Goal: Navigation & Orientation: Find specific page/section

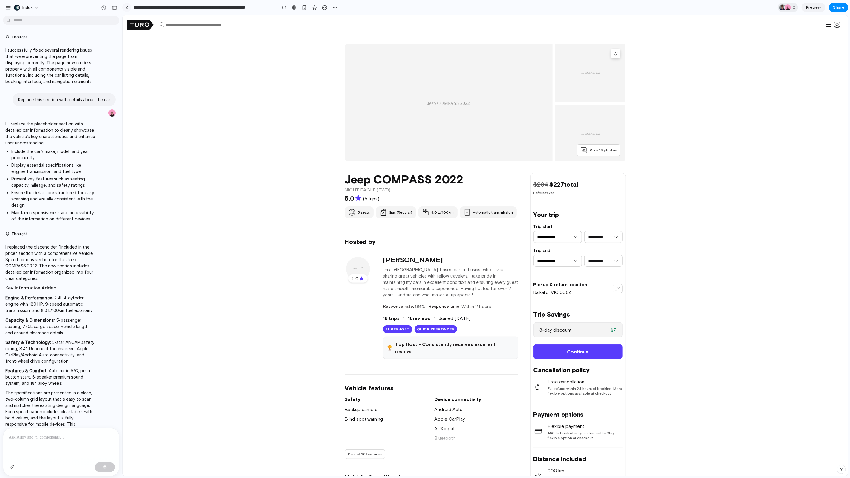
click at [127, 8] on div at bounding box center [127, 7] width 3 height 3
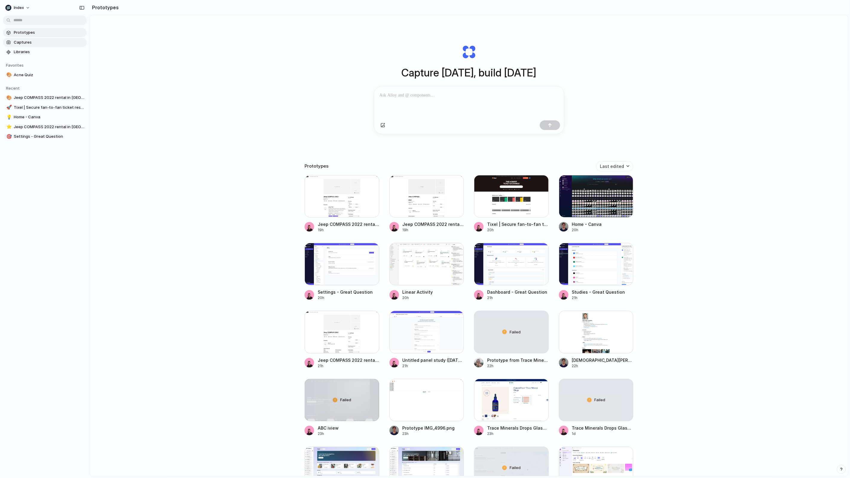
click at [46, 41] on span "Captures" at bounding box center [49, 42] width 71 height 6
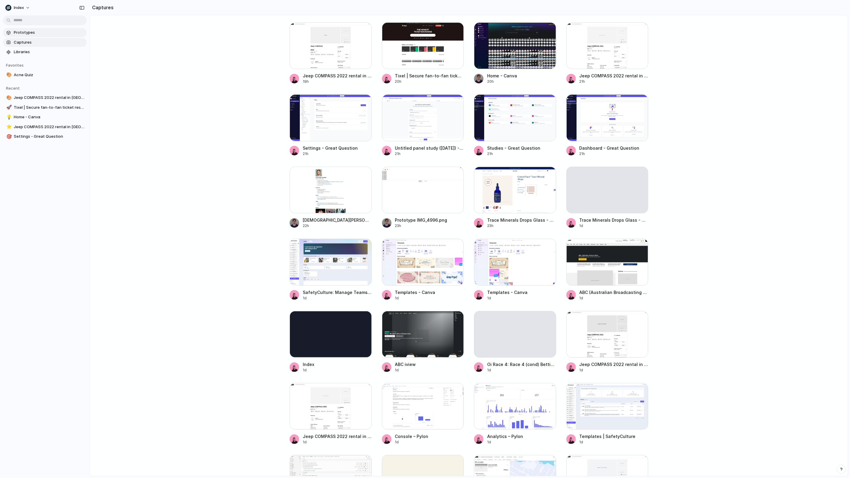
click at [27, 31] on span "Prototypes" at bounding box center [49, 33] width 71 height 6
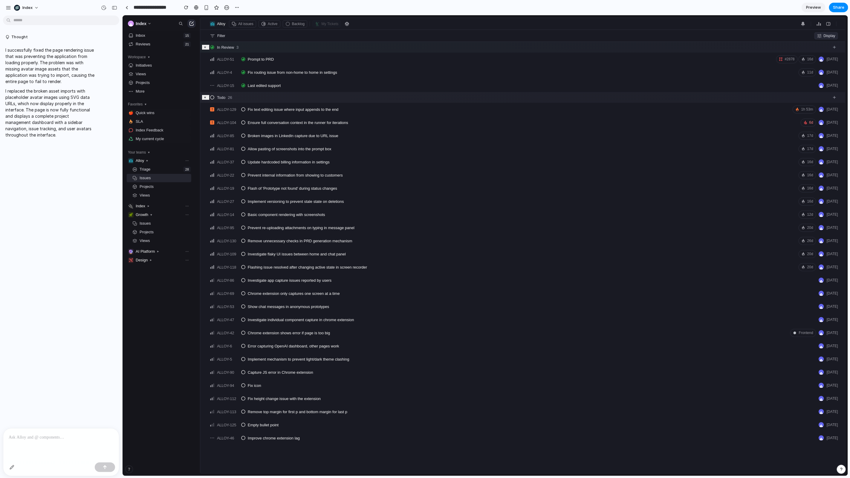
click at [33, 445] on div at bounding box center [61, 445] width 116 height 32
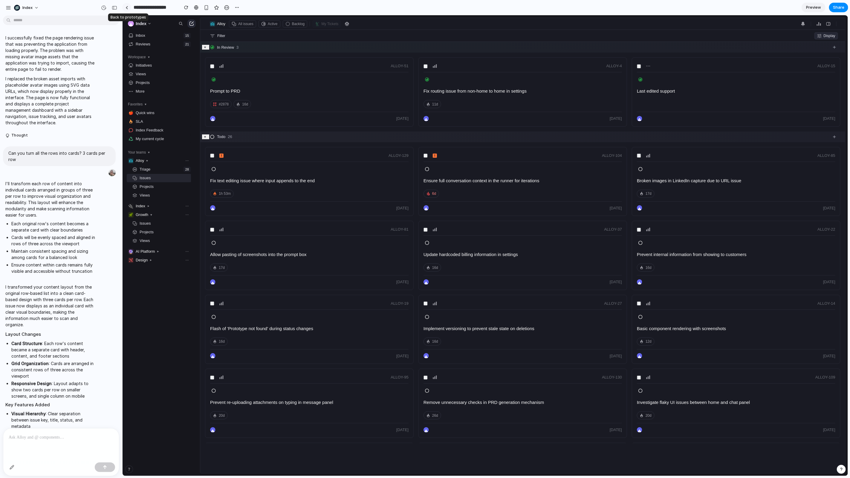
click at [129, 6] on link at bounding box center [126, 7] width 9 height 9
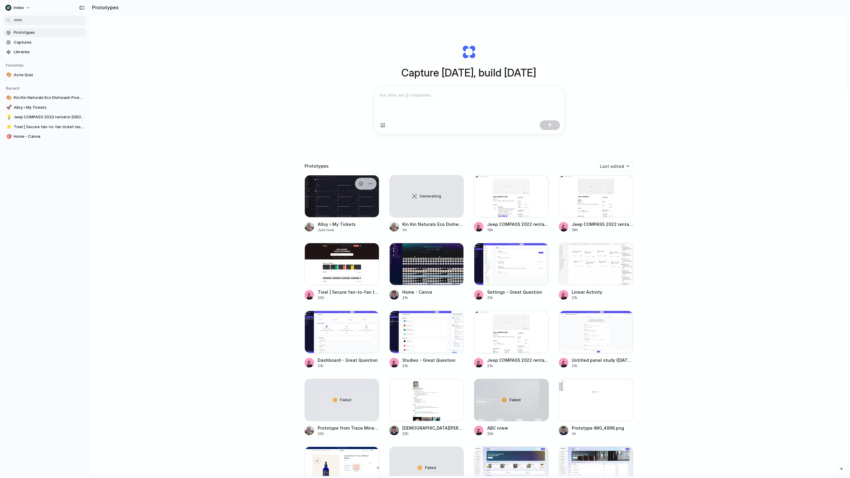
click at [324, 196] on div at bounding box center [342, 196] width 75 height 42
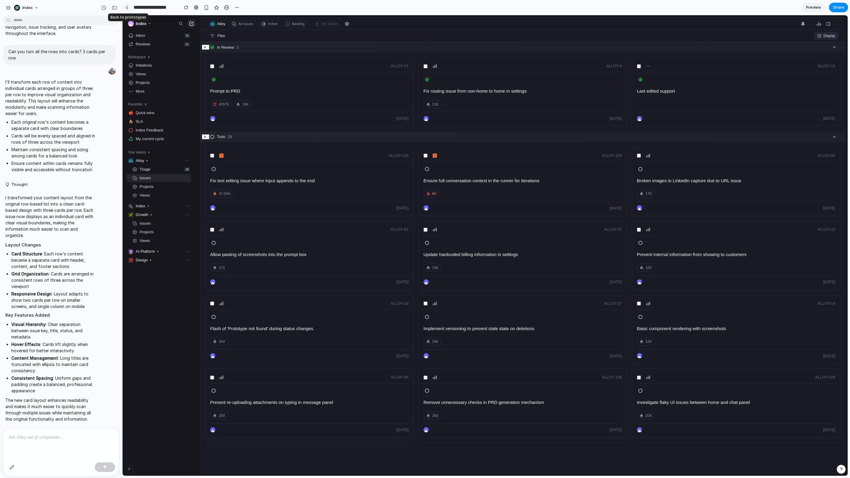
click at [130, 5] on link at bounding box center [126, 7] width 9 height 9
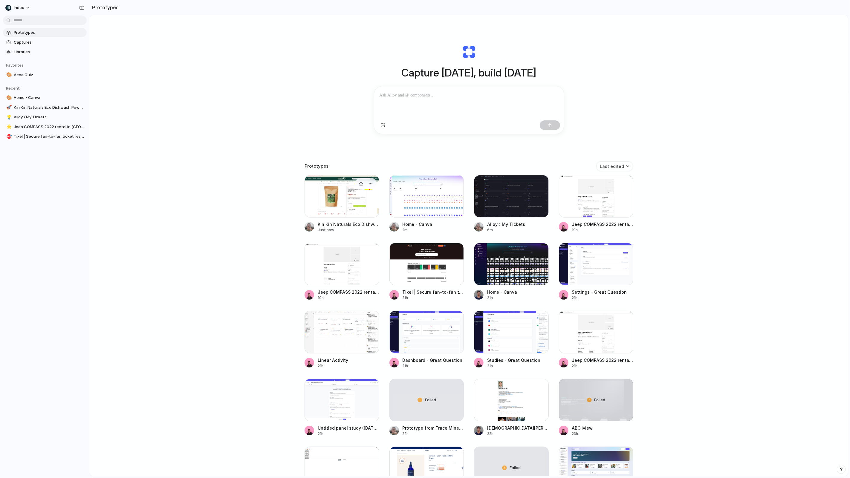
click at [313, 204] on div at bounding box center [342, 196] width 75 height 42
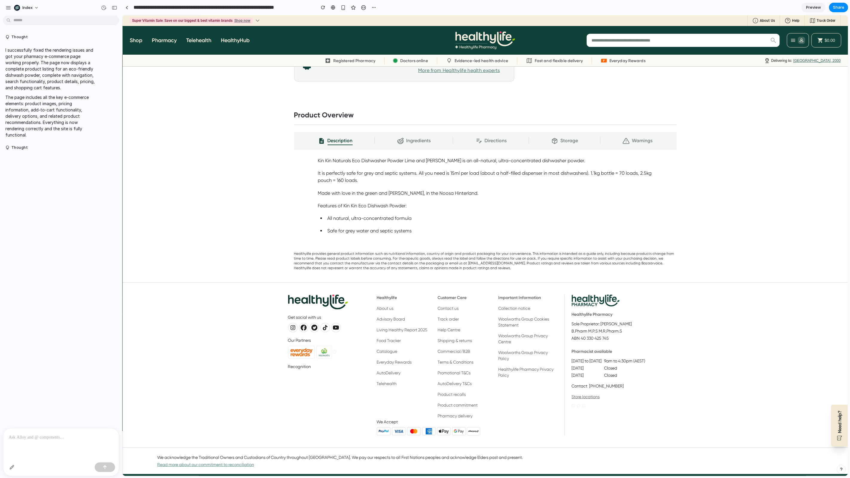
scroll to position [317, 0]
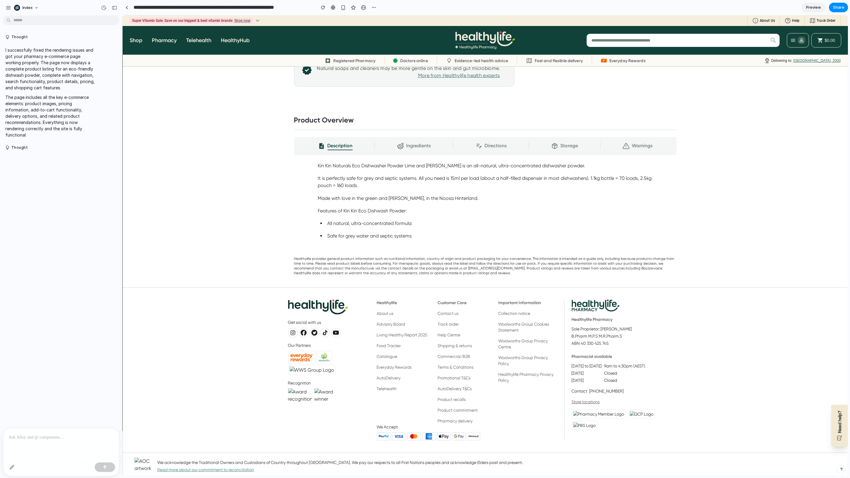
click at [417, 150] on div "Description Ingredients Directions Storage Warnings" at bounding box center [485, 146] width 383 height 18
click at [127, 12] on link at bounding box center [126, 7] width 9 height 9
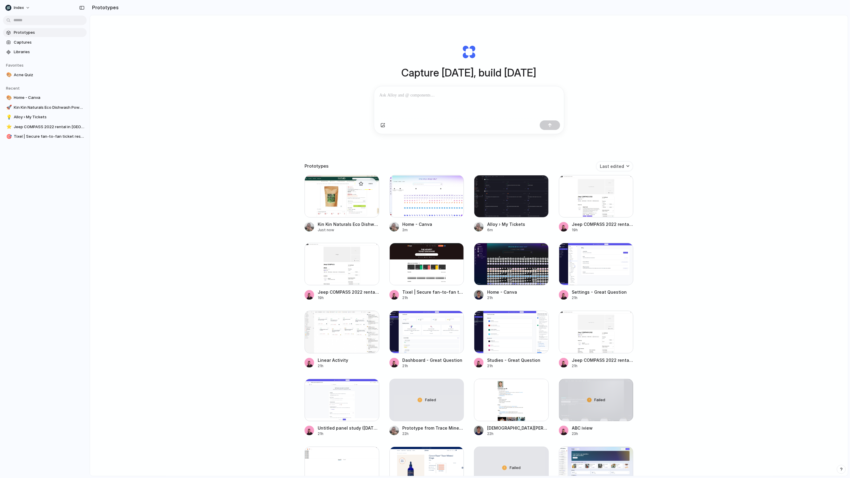
click at [327, 203] on div at bounding box center [342, 196] width 75 height 42
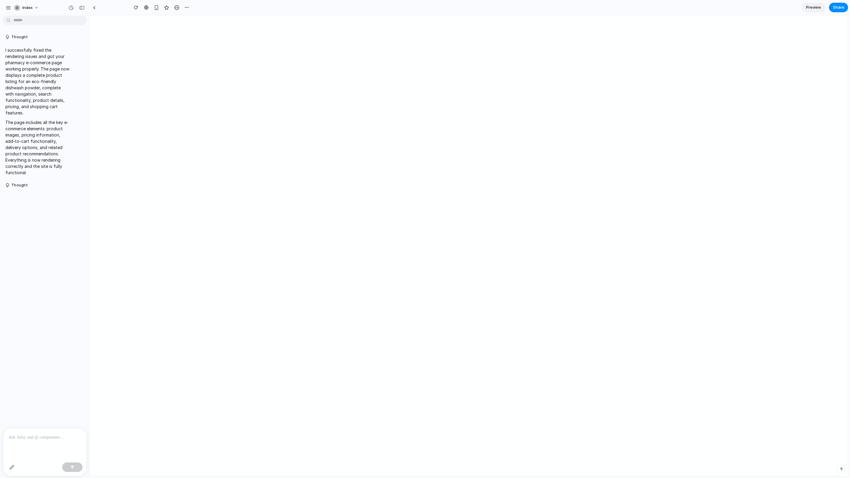
type input "**********"
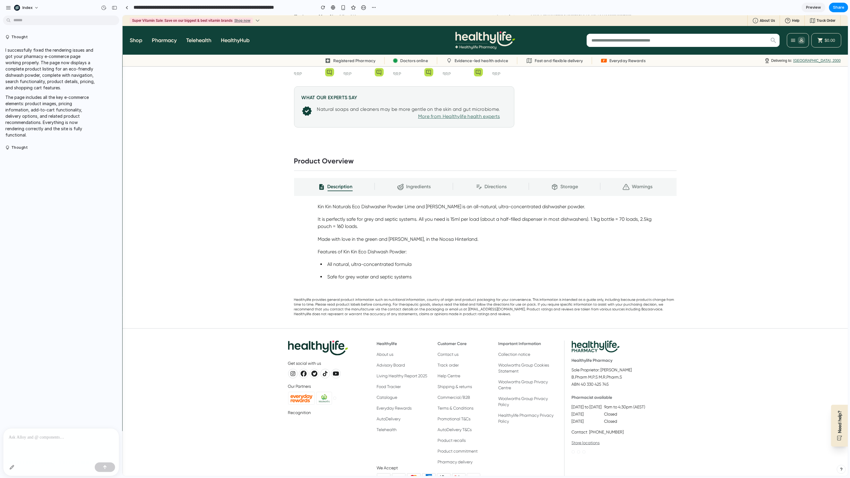
scroll to position [275, 0]
click at [13, 468] on div "button" at bounding box center [12, 467] width 5 height 5
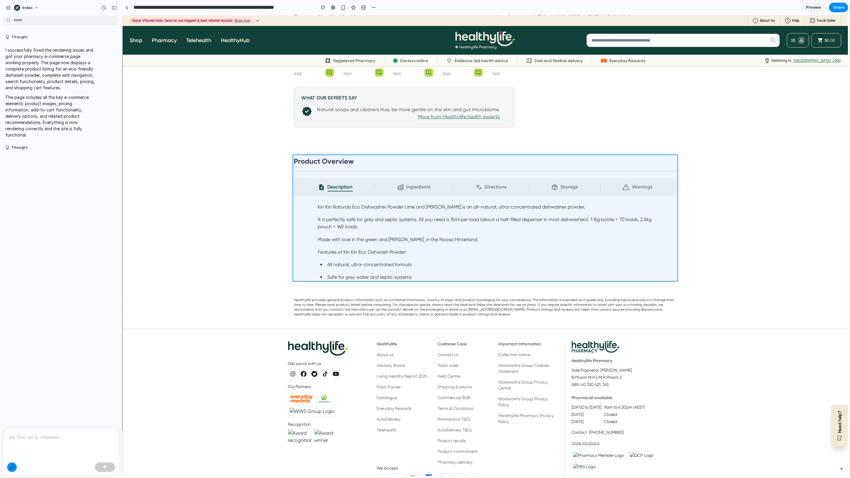
click at [423, 173] on div at bounding box center [486, 245] width 726 height 461
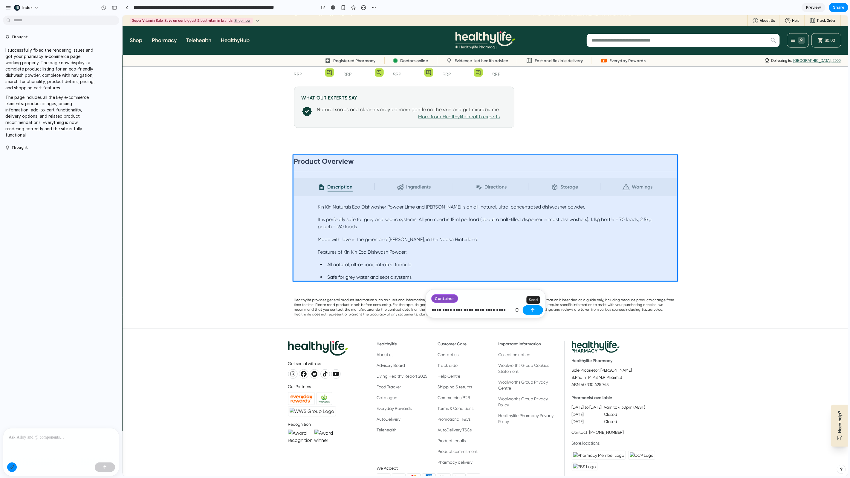
click at [531, 311] on div "button" at bounding box center [533, 310] width 4 height 4
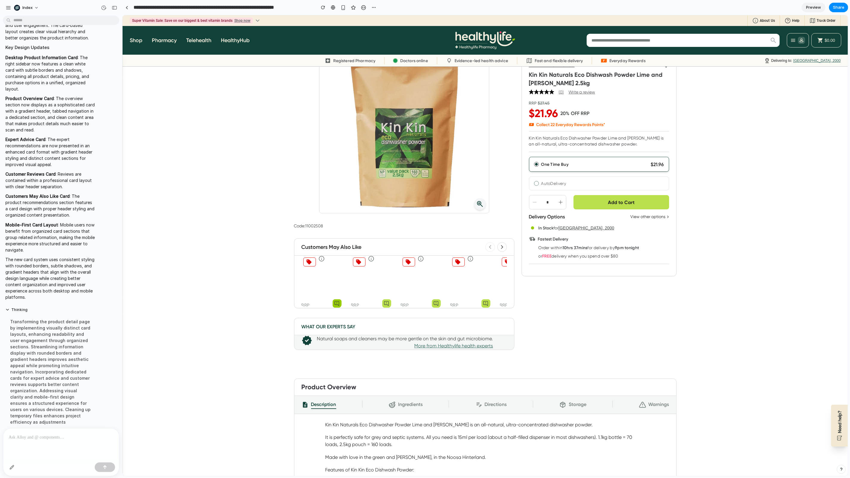
scroll to position [0, 0]
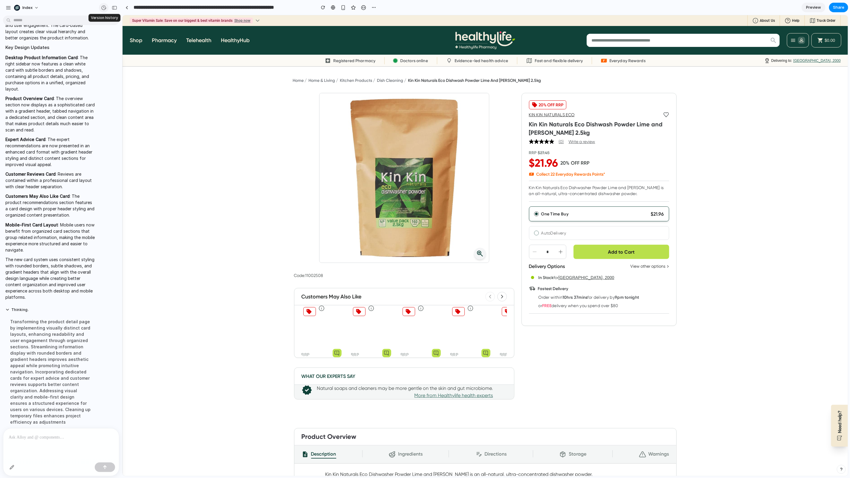
click at [103, 7] on div "button" at bounding box center [103, 7] width 5 height 5
click at [72, 26] on span "v2" at bounding box center [64, 24] width 65 height 6
click at [128, 6] on div "v2 Current" at bounding box center [425, 239] width 850 height 478
click at [128, 7] on link at bounding box center [126, 7] width 9 height 9
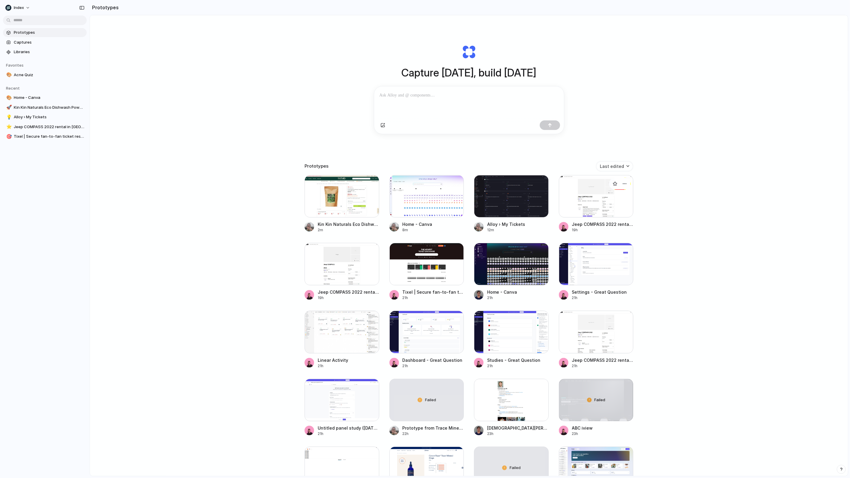
click at [580, 201] on div at bounding box center [596, 196] width 75 height 42
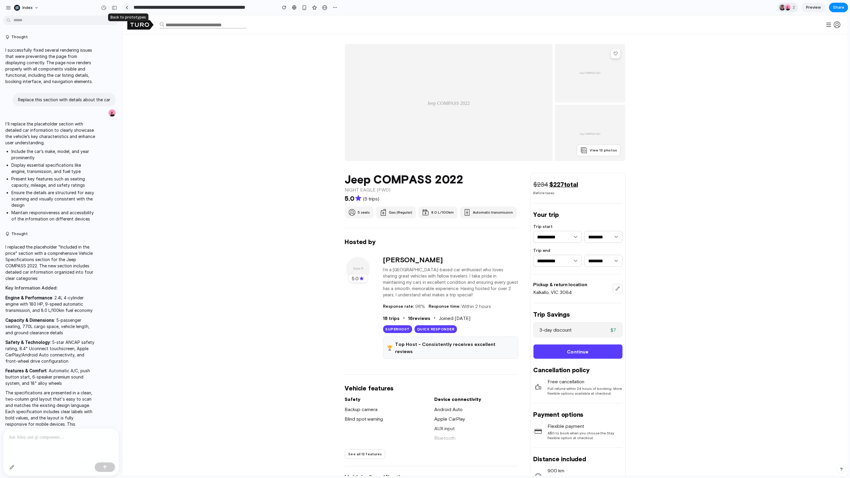
click at [126, 6] on div at bounding box center [127, 7] width 3 height 3
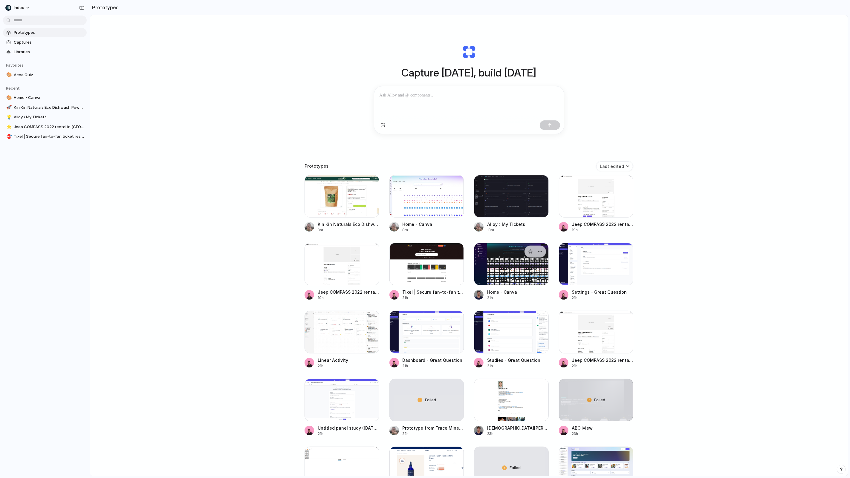
click at [511, 275] on div at bounding box center [511, 264] width 75 height 42
click at [325, 190] on div at bounding box center [342, 196] width 75 height 42
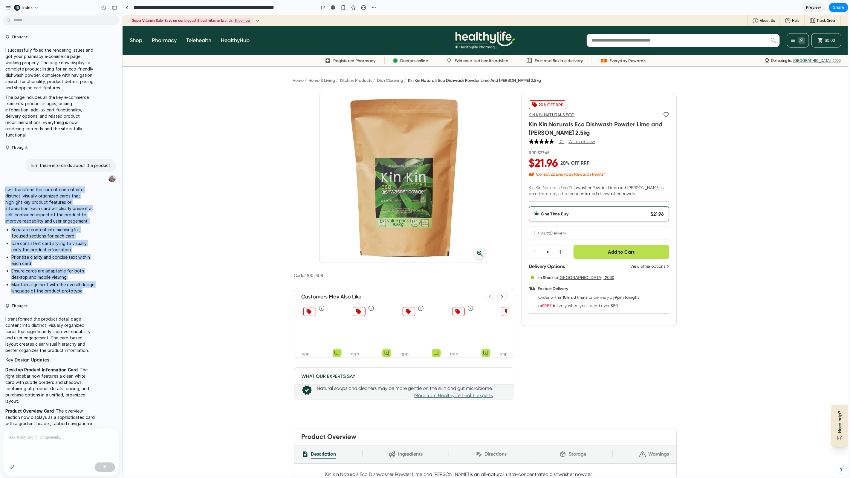
drag, startPoint x: 5, startPoint y: 189, endPoint x: 92, endPoint y: 292, distance: 134.8
click at [92, 292] on div "I will transform the current content into distinct, visually organized cards th…" at bounding box center [50, 241] width 95 height 117
click at [92, 292] on li "Maintain alignment with the overall design language of the product prototype" at bounding box center [53, 288] width 84 height 13
drag, startPoint x: 89, startPoint y: 292, endPoint x: 2, endPoint y: 190, distance: 133.4
click at [2, 190] on div "I will transform the current content into distinct, visually organized cards th…" at bounding box center [59, 241] width 119 height 117
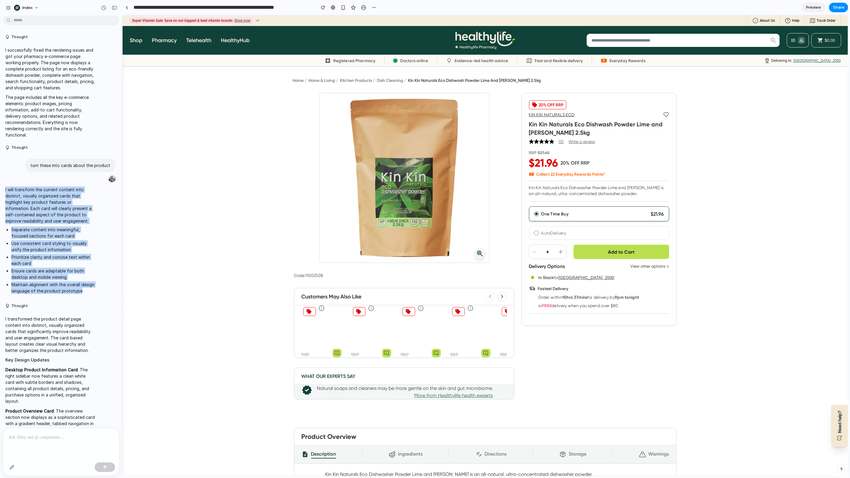
copy span "I will transform the current content into distinct, visually organized cards th…"
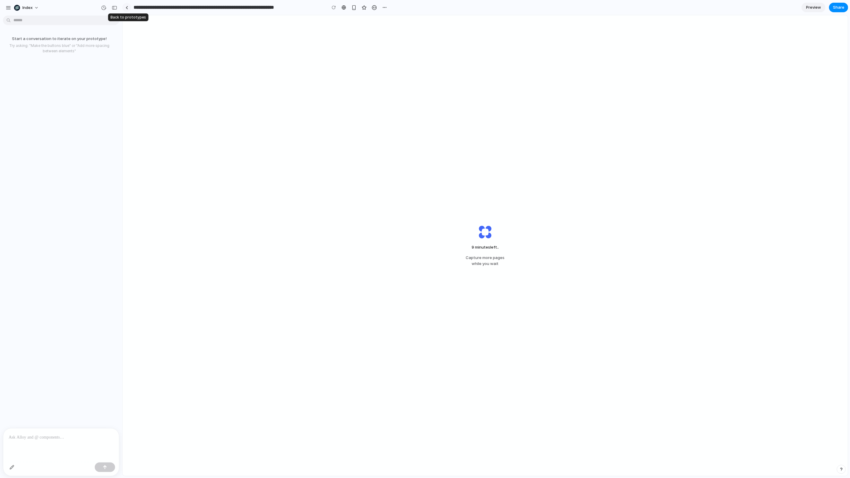
click at [126, 9] on div at bounding box center [127, 7] width 3 height 3
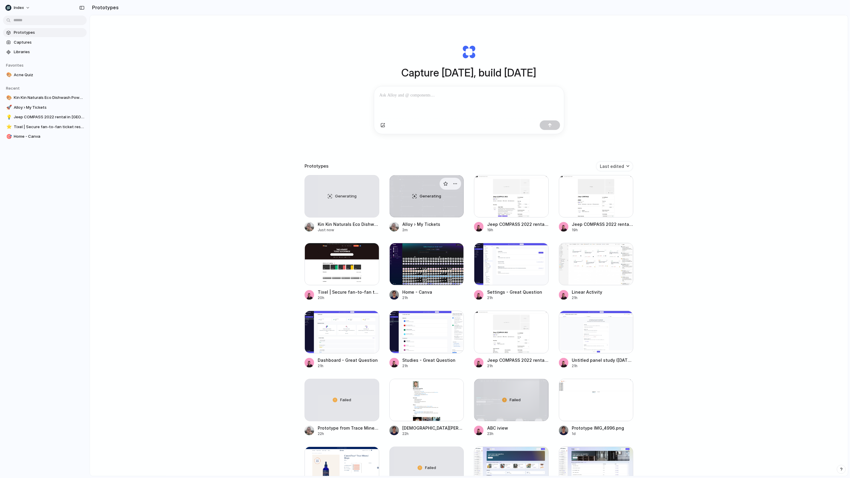
click at [417, 208] on div "Generating" at bounding box center [427, 197] width 74 height 42
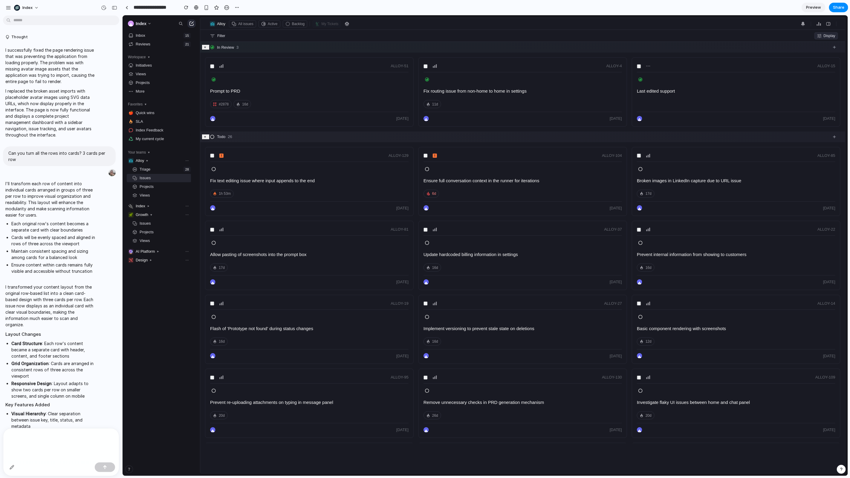
scroll to position [104, 0]
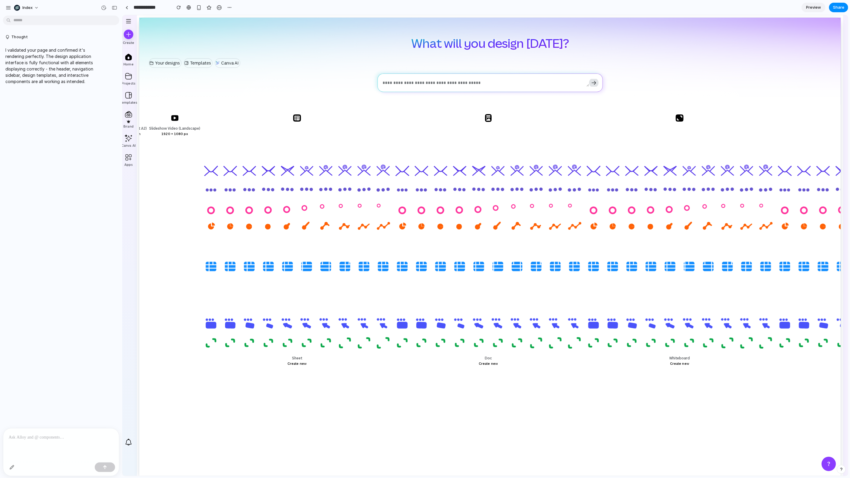
scroll to position [0, 26]
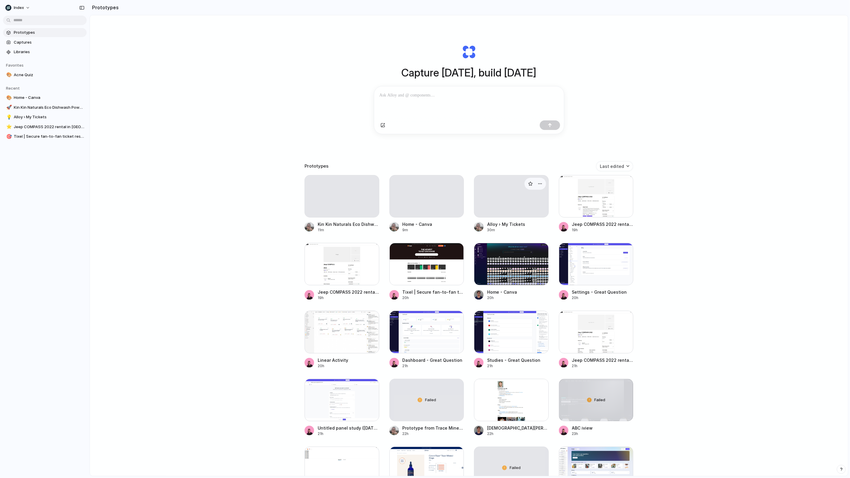
click at [511, 202] on div at bounding box center [511, 196] width 75 height 42
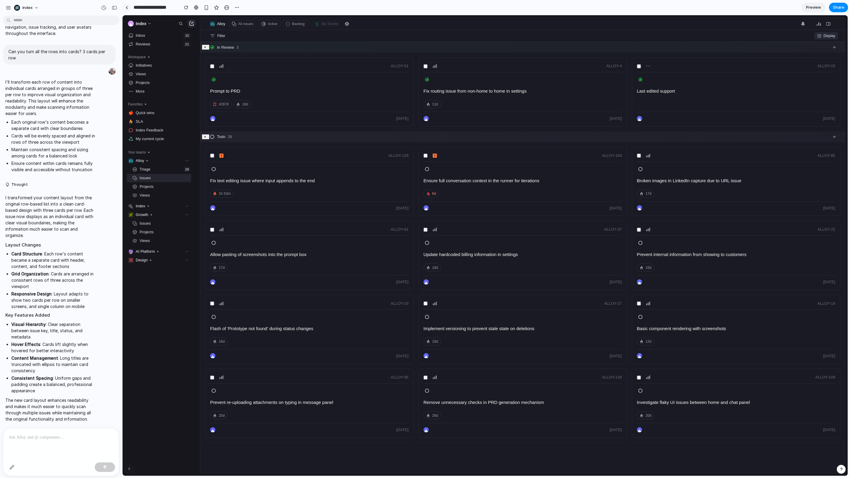
click at [127, 4] on link at bounding box center [126, 7] width 9 height 9
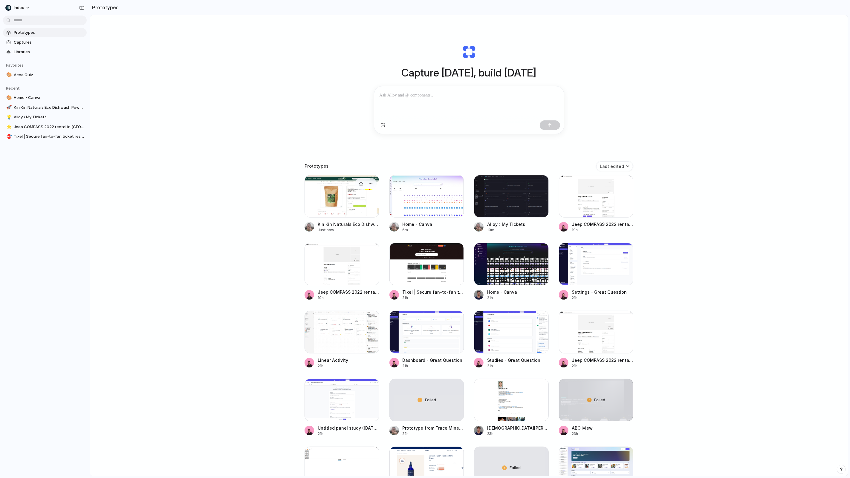
click at [314, 203] on div at bounding box center [342, 196] width 75 height 42
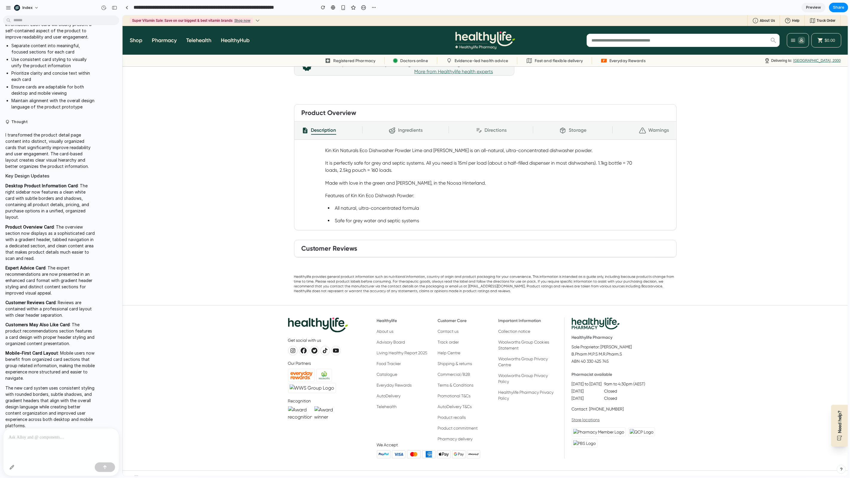
scroll to position [260, 0]
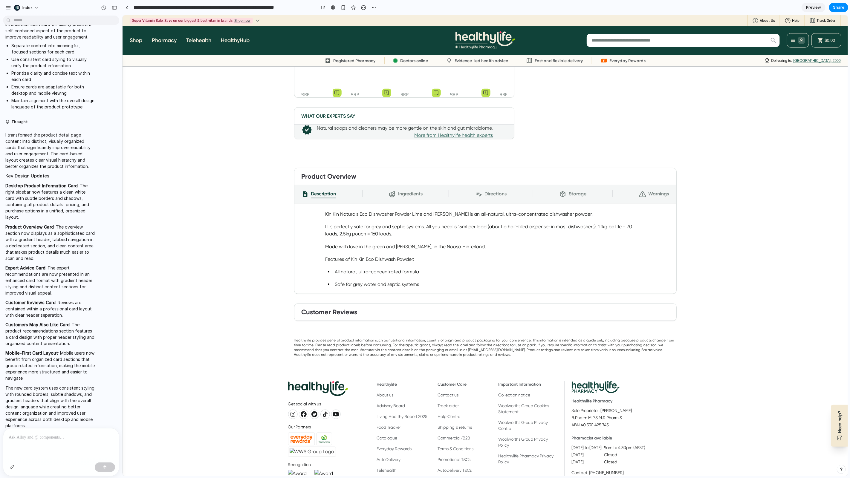
click at [391, 196] on icon "button" at bounding box center [392, 195] width 6 height 3
click at [443, 194] on div "Description Ingredients Directions Storage Warnings" at bounding box center [485, 194] width 368 height 8
click at [396, 194] on icon "button" at bounding box center [391, 193] width 7 height 7
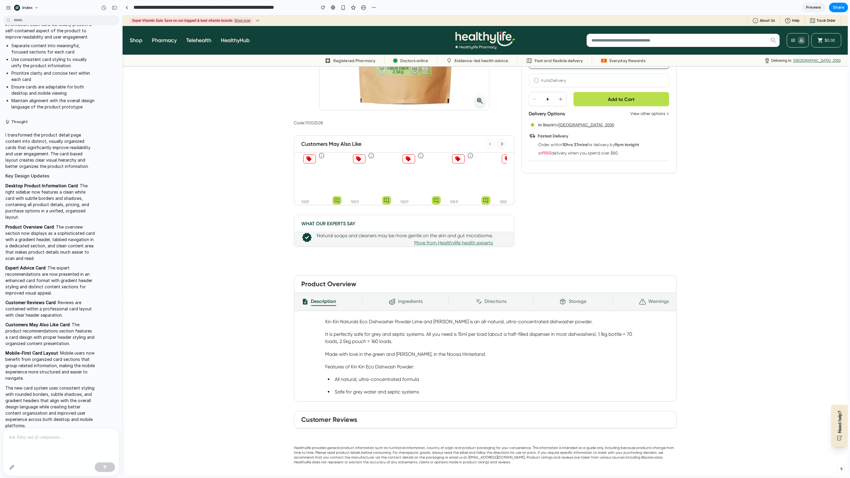
scroll to position [150, 0]
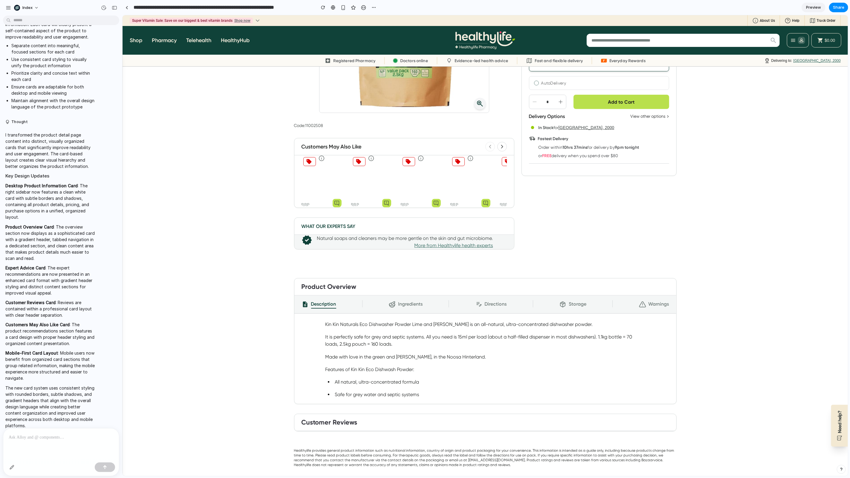
click at [398, 302] on span "Ingredients" at bounding box center [410, 304] width 25 height 8
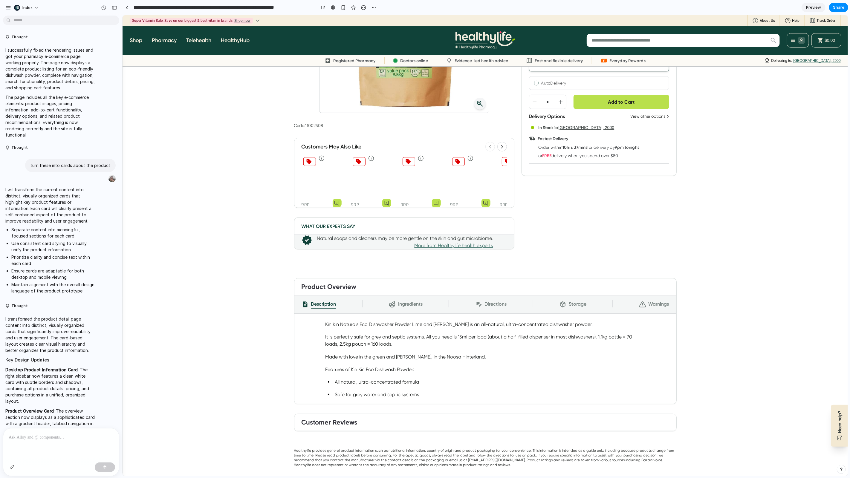
scroll to position [16, 0]
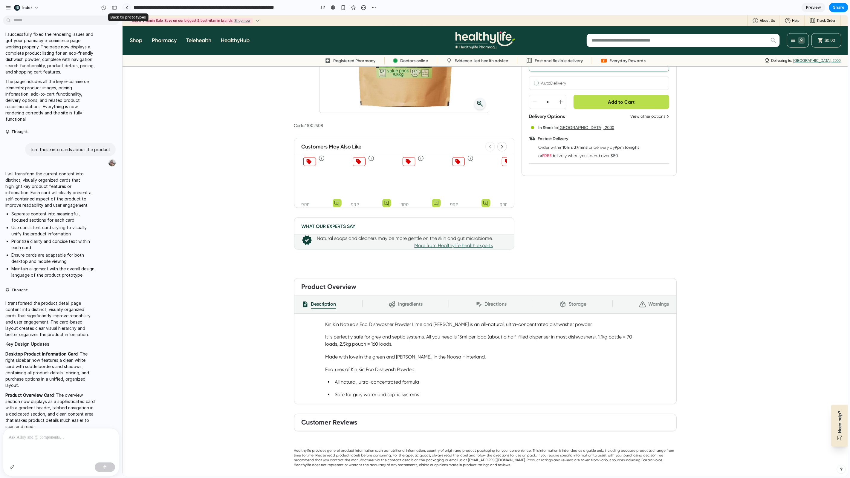
click at [124, 5] on link at bounding box center [126, 7] width 9 height 9
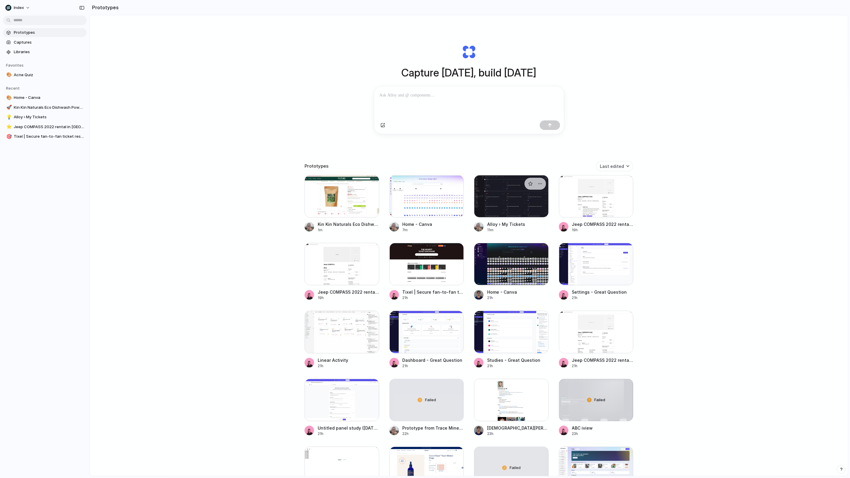
click at [500, 206] on div at bounding box center [511, 196] width 75 height 42
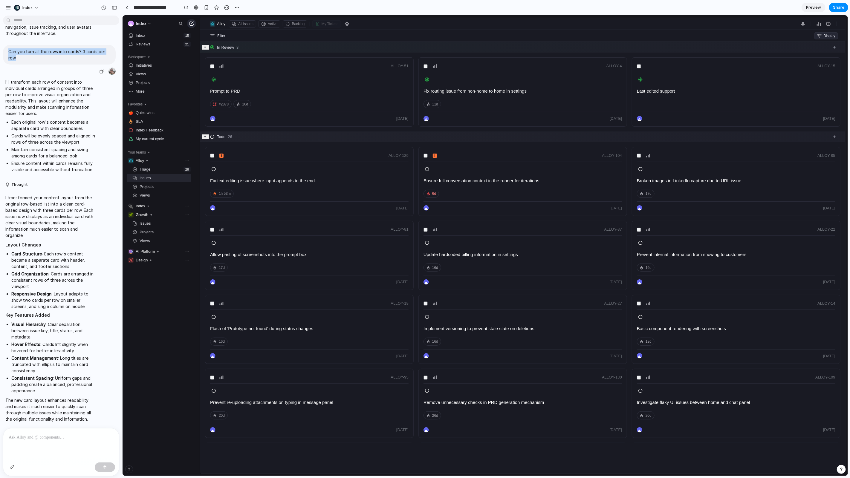
drag, startPoint x: 25, startPoint y: 57, endPoint x: 0, endPoint y: 49, distance: 26.4
click at [0, 49] on div "Can you turn all the rows into cards? 3 cards per row" at bounding box center [59, 60] width 119 height 31
copy p "Can you turn all the rows into cards? 3 cards per row"
click at [128, 7] on link at bounding box center [126, 7] width 9 height 9
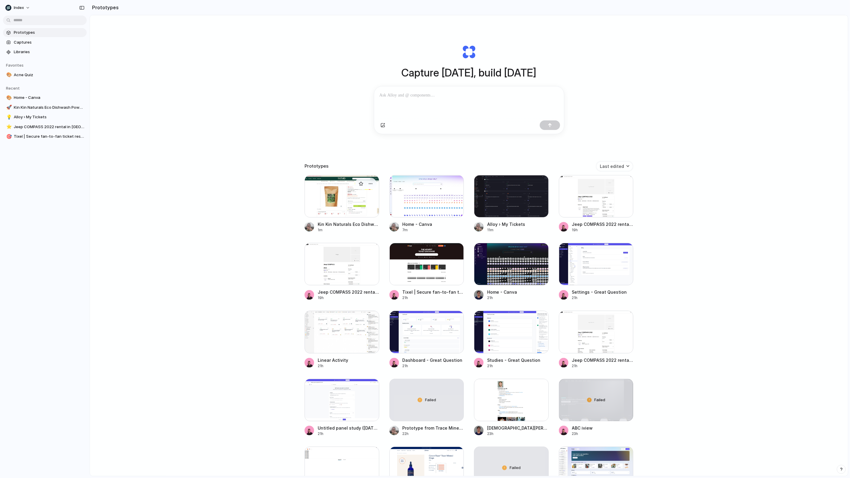
click at [357, 207] on div at bounding box center [342, 196] width 75 height 42
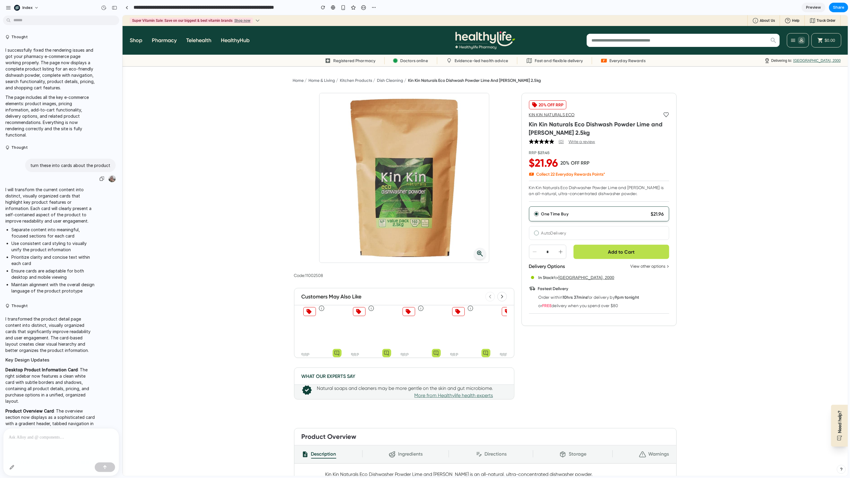
click at [55, 166] on p "turn these into cards about the product" at bounding box center [71, 165] width 80 height 6
copy div "turn these into cards about the product"
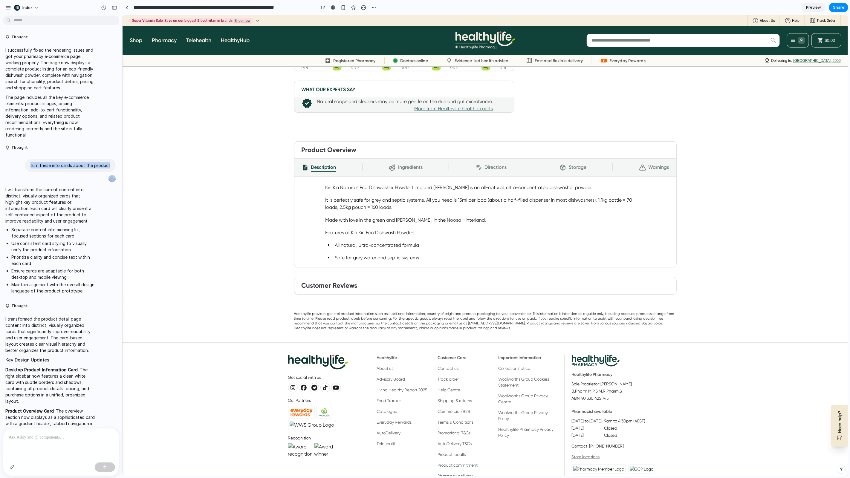
scroll to position [281, 0]
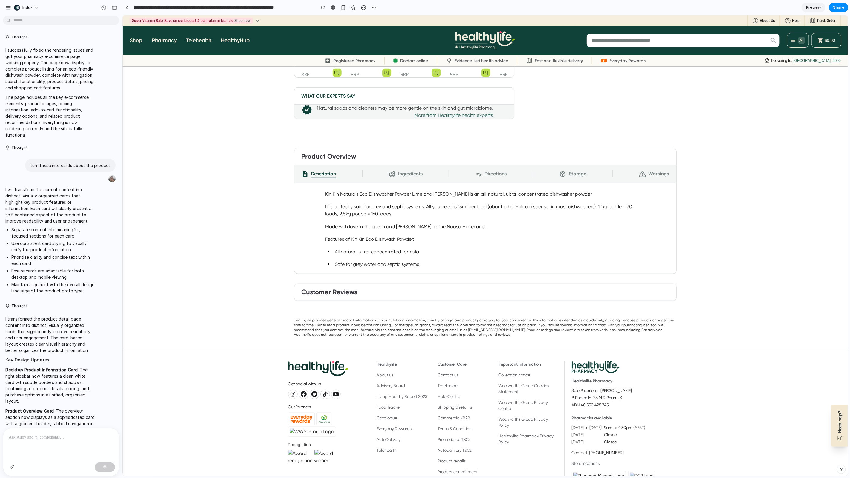
click at [71, 231] on li "Separate content into meaningful, focused sections for each card" at bounding box center [53, 233] width 84 height 13
click at [129, 6] on link at bounding box center [126, 7] width 9 height 9
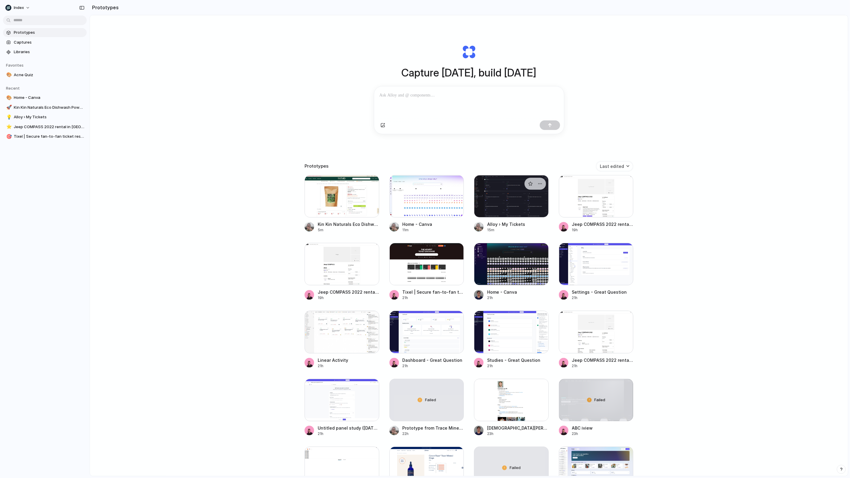
click at [525, 207] on div at bounding box center [511, 196] width 75 height 42
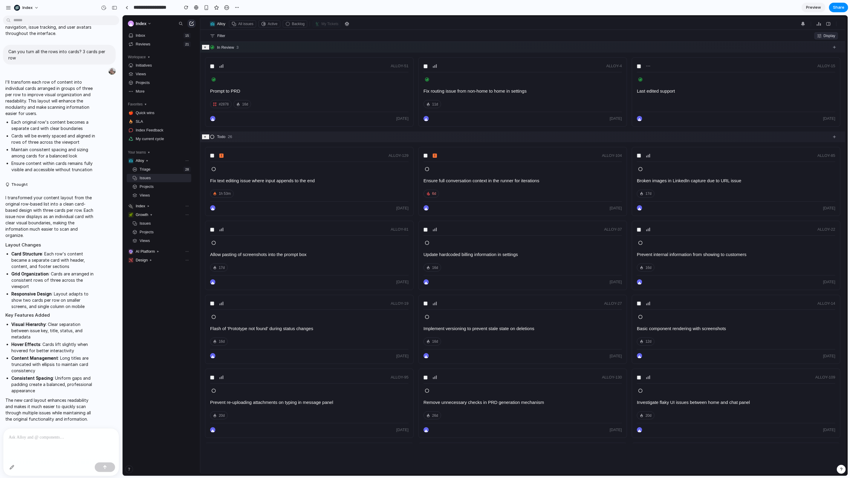
scroll to position [77, 0]
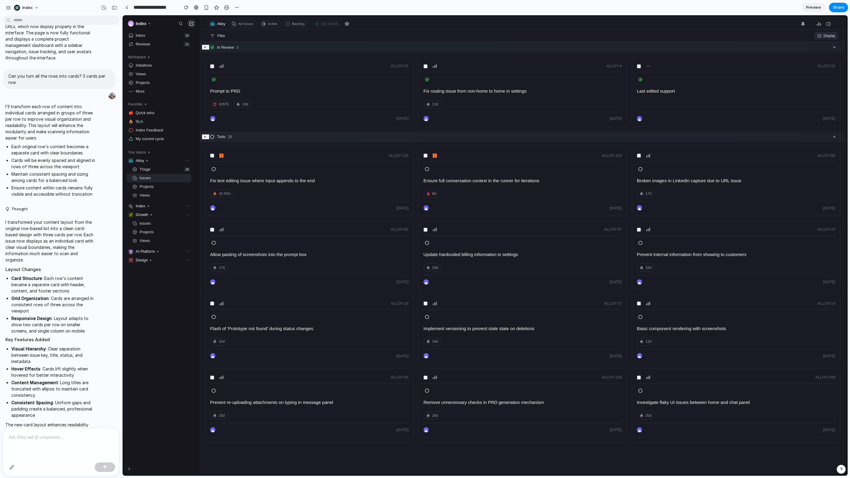
click at [7, 107] on p "I'll transform each row of content into individual cards arranged in groups of …" at bounding box center [50, 122] width 90 height 38
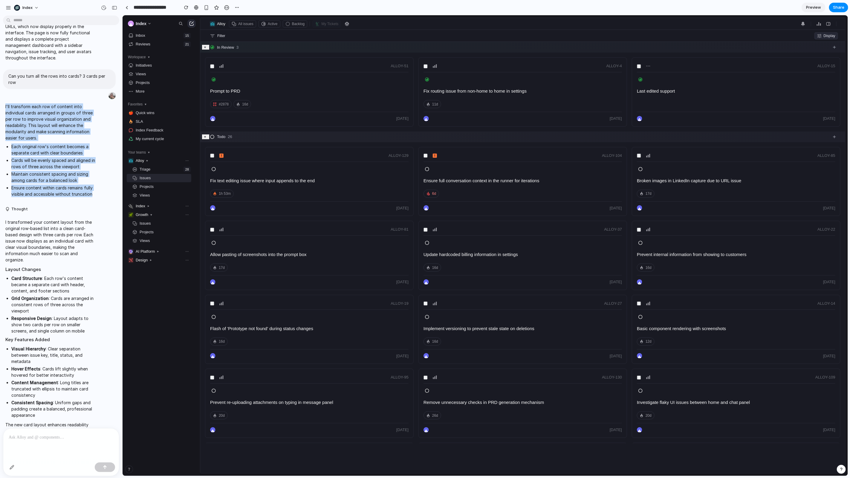
drag, startPoint x: 5, startPoint y: 106, endPoint x: 97, endPoint y: 193, distance: 126.9
click at [97, 193] on div "I'll transform each row of content into individual cards arranged in groups of …" at bounding box center [50, 151] width 95 height 103
copy span "I'll transform each row of content into individual cards arranged in groups of …"
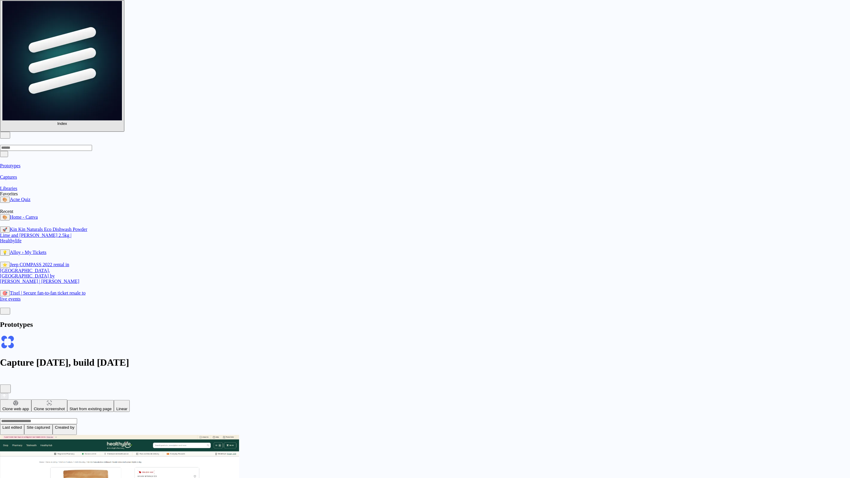
click at [462, 412] on div "Last edited Site captured Created by" at bounding box center [425, 423] width 850 height 23
click at [50, 426] on span "Site captured" at bounding box center [39, 428] width 24 height 4
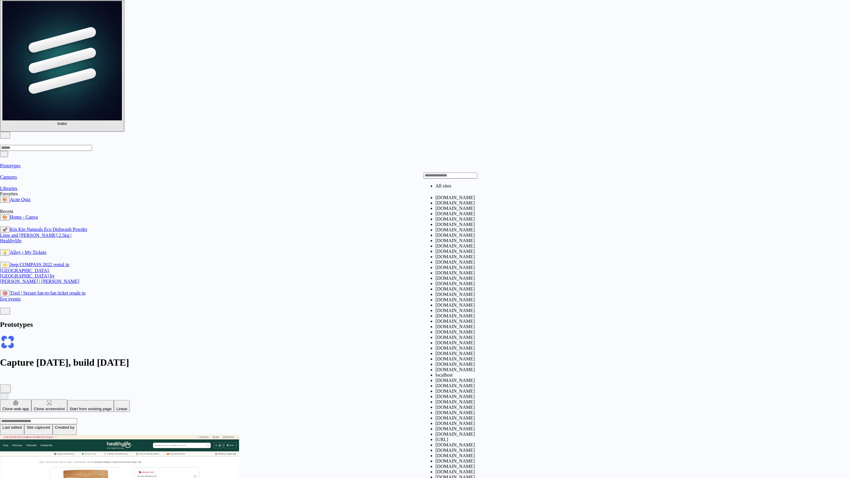
click at [448, 201] on li "canva.com" at bounding box center [455, 197] width 39 height 5
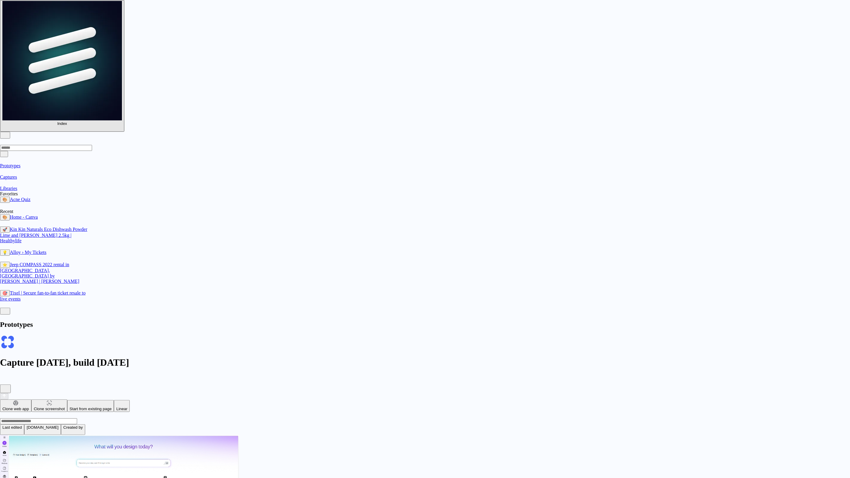
click at [61, 425] on button "canva.com" at bounding box center [42, 430] width 37 height 11
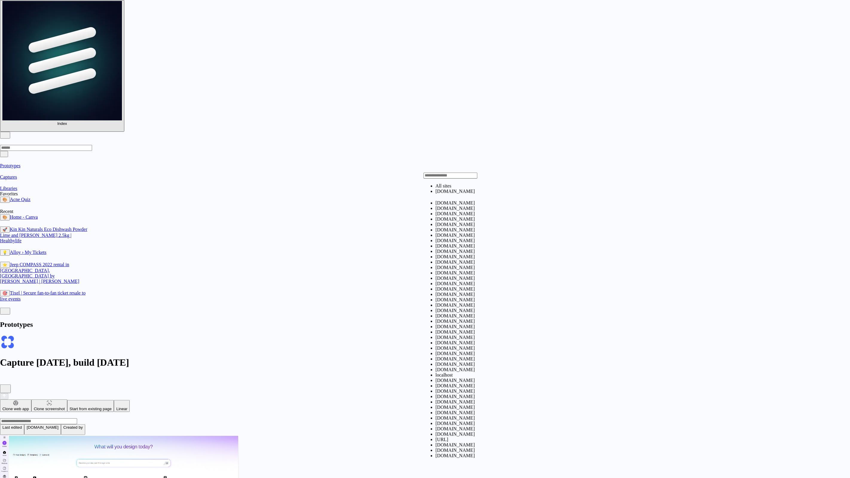
click at [443, 206] on span "christianiacullo.com" at bounding box center [455, 203] width 39 height 5
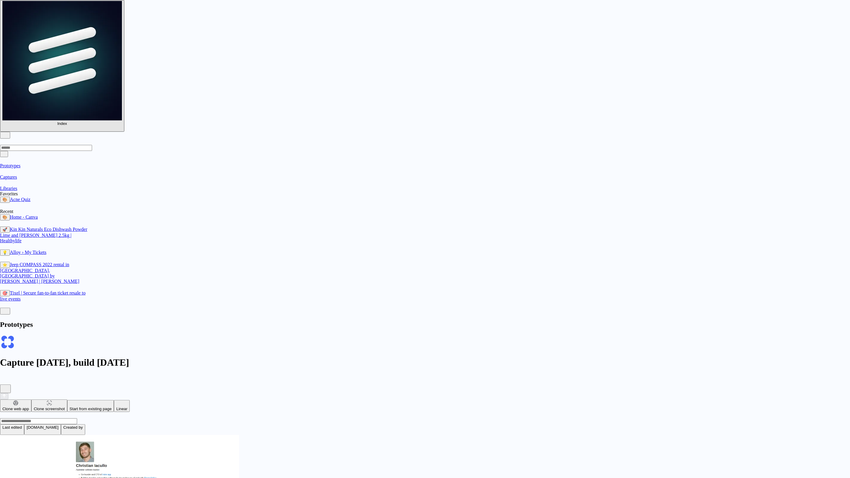
click at [59, 426] on span "christianiacullo.com" at bounding box center [43, 428] width 32 height 4
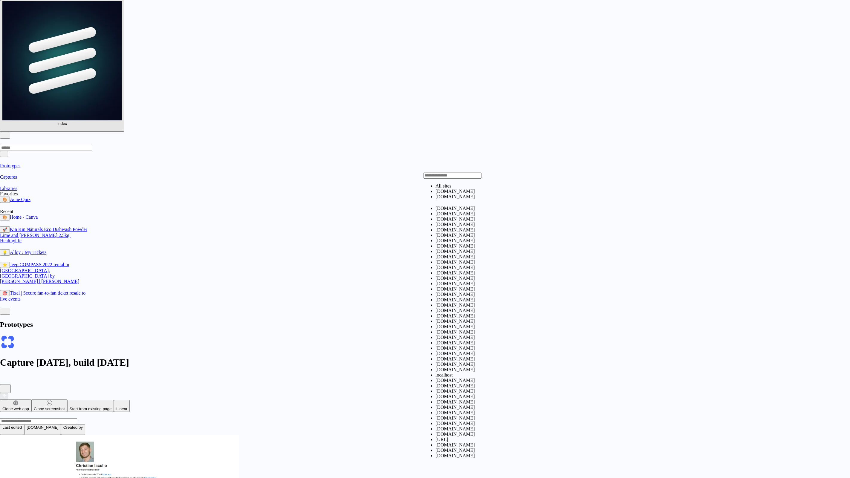
click at [455, 194] on li "canva.com" at bounding box center [458, 191] width 44 height 5
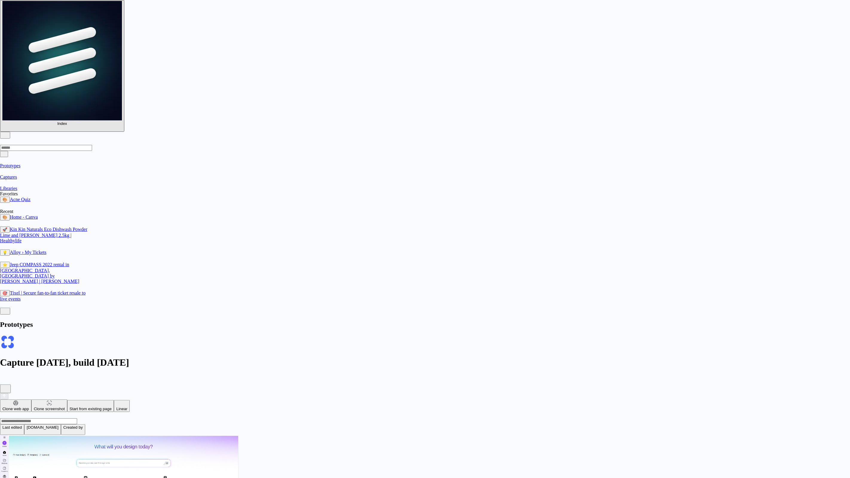
click at [61, 425] on button "canva.com" at bounding box center [42, 430] width 37 height 11
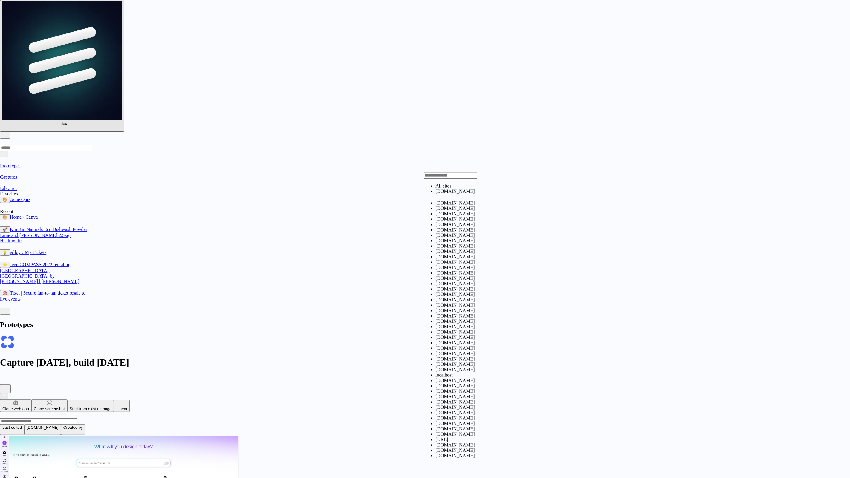
click at [445, 189] on li "All sites" at bounding box center [455, 186] width 39 height 5
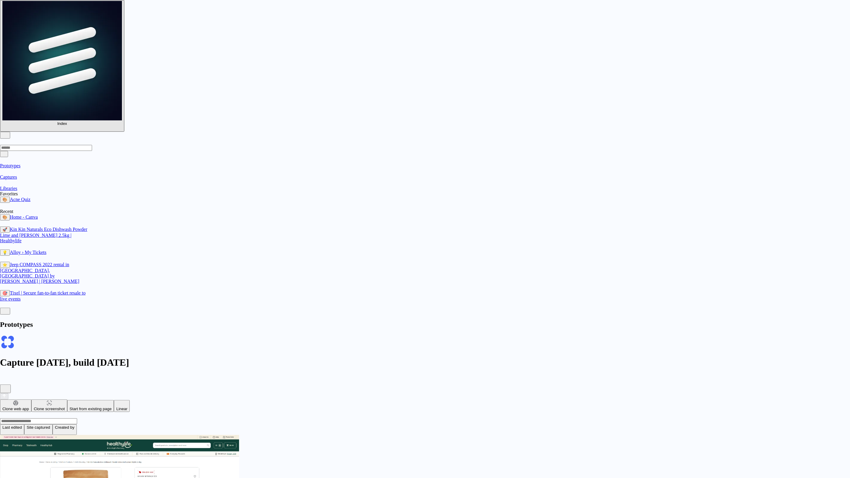
click at [77, 425] on button "Created by" at bounding box center [65, 430] width 24 height 11
click at [24, 425] on button "Last edited" at bounding box center [12, 430] width 24 height 11
click at [414, 478] on div "Last edited Last created Alphabetical" at bounding box center [425, 478] width 850 height 0
click at [53, 425] on button "Site captured" at bounding box center [38, 430] width 28 height 11
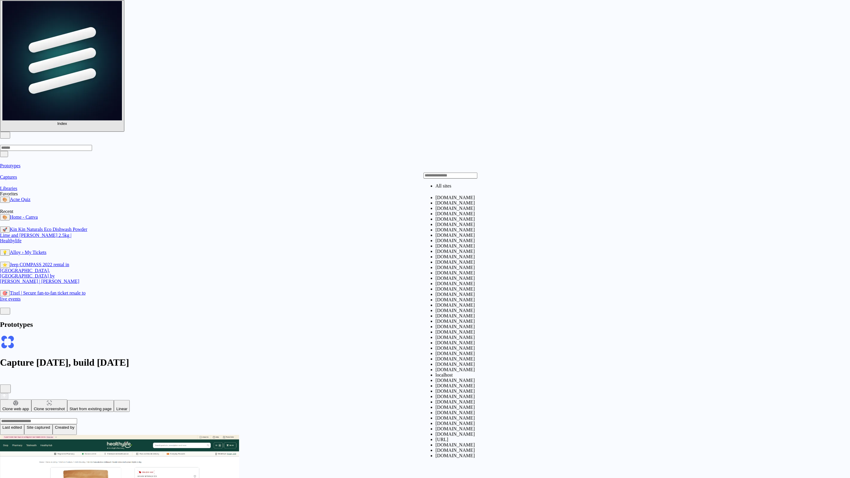
click at [429, 478] on div "All sites canva.com christianiacullo.com google.com safetyculture.com healthyli…" at bounding box center [425, 478] width 850 height 0
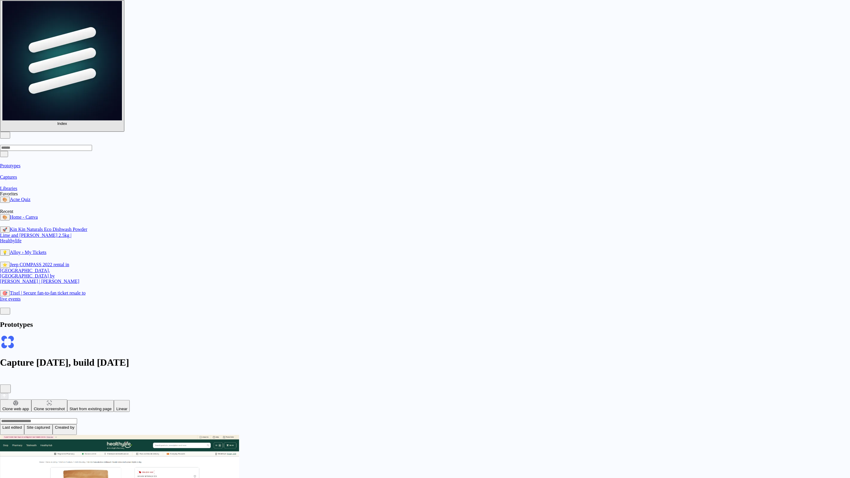
click at [77, 425] on button "Created by" at bounding box center [65, 430] width 24 height 11
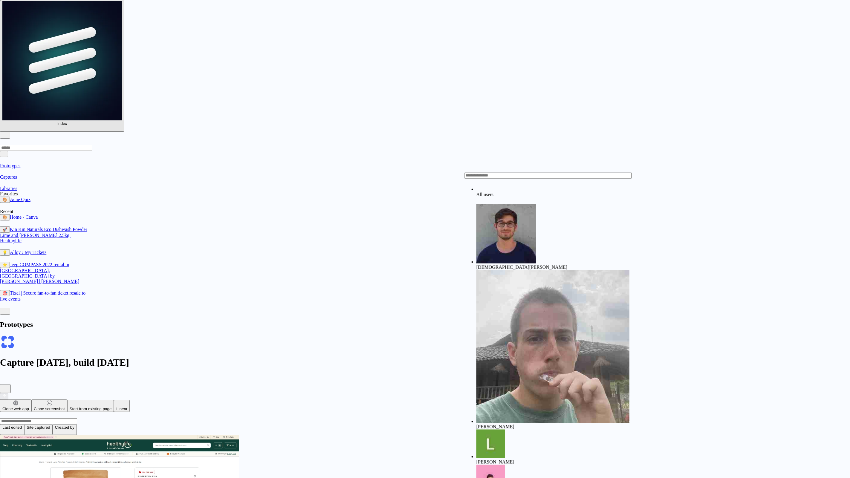
click at [472, 478] on div "All users Christian Iacullo Leo Denham Leosha Trushin Simon Kubica" at bounding box center [425, 478] width 850 height 0
